Goal: Find specific page/section: Find specific page/section

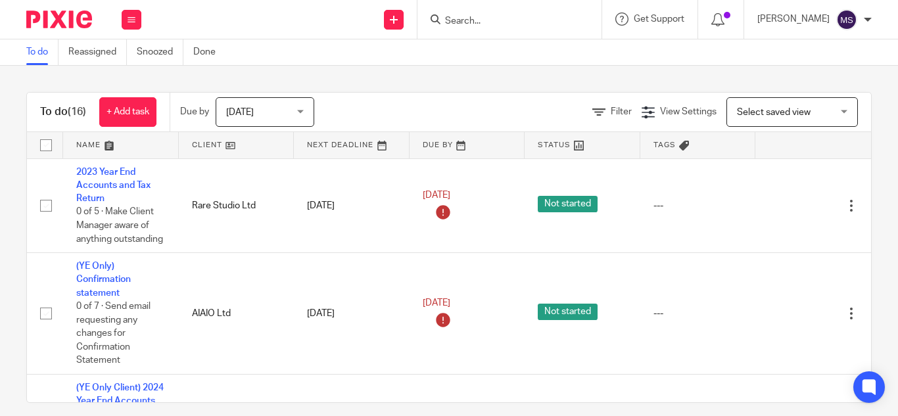
click at [448, 24] on input "Search" at bounding box center [503, 22] width 118 height 12
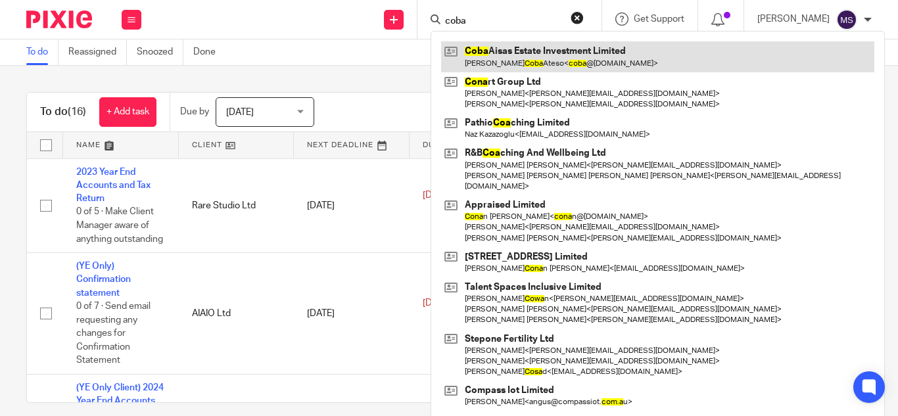
type input "coba"
click at [498, 54] on link at bounding box center [657, 56] width 433 height 30
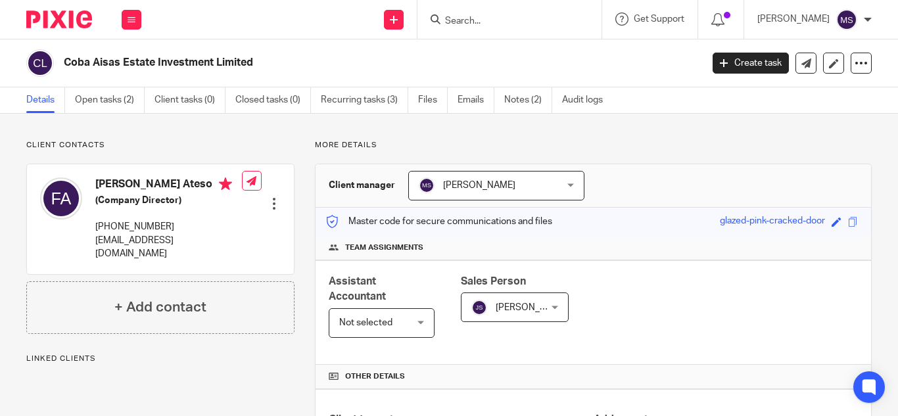
click at [196, 69] on h2 "Coba Aisas Estate Investment Limited" at bounding box center [316, 63] width 504 height 14
click at [329, 43] on div "Coba Aisas Estate Investment Limited Create task Update from Companies House Ex…" at bounding box center [449, 63] width 898 height 48
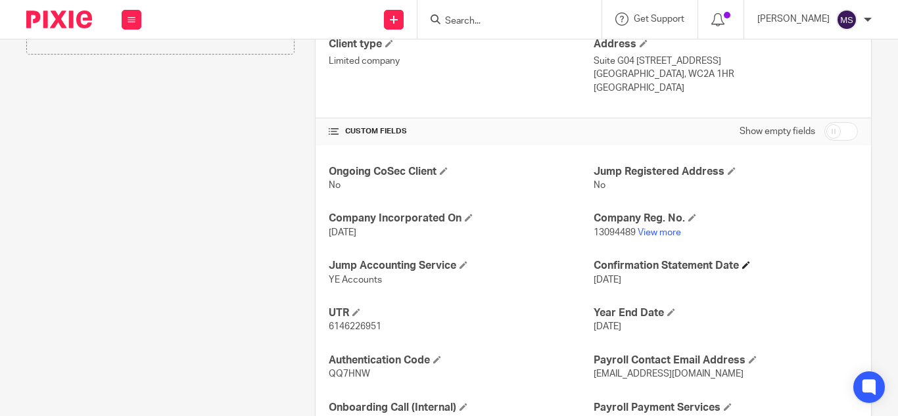
scroll to position [427, 0]
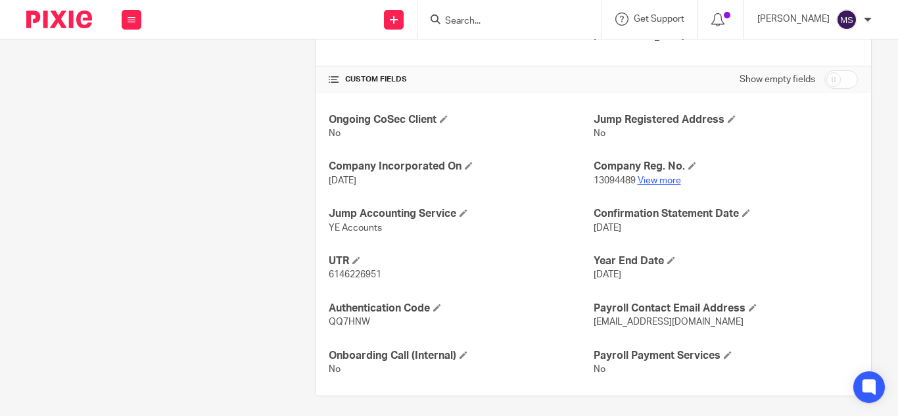
click at [652, 182] on link "View more" at bounding box center [659, 180] width 43 height 9
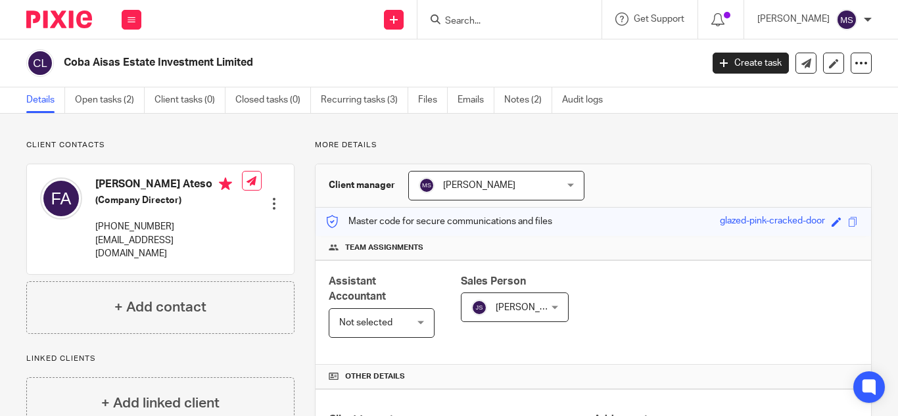
click at [118, 68] on h2 "Coba Aisas Estate Investment Limited" at bounding box center [316, 63] width 504 height 14
copy main "Coba Aisas Estate Investment Limited Create task Update from Companies House Ex…"
